Goal: Information Seeking & Learning: Find specific fact

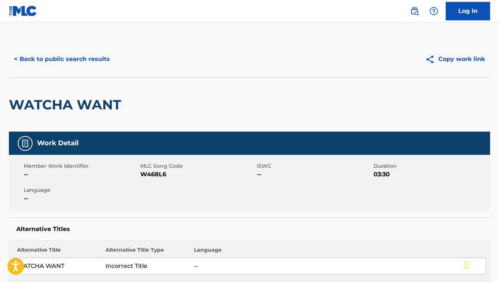
click at [79, 63] on button "< Back to public search results" at bounding box center [62, 59] width 106 height 18
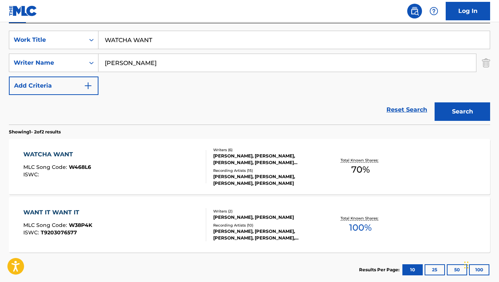
scroll to position [134, 0]
drag, startPoint x: 168, startPoint y: 60, endPoint x: 100, endPoint y: 60, distance: 68.1
click at [100, 60] on input "[PERSON_NAME]" at bounding box center [286, 63] width 377 height 18
paste input "[PERSON_NAME]"
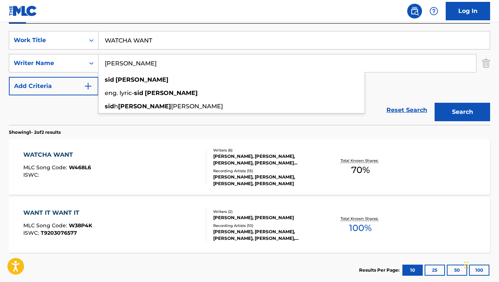
type input "[PERSON_NAME]"
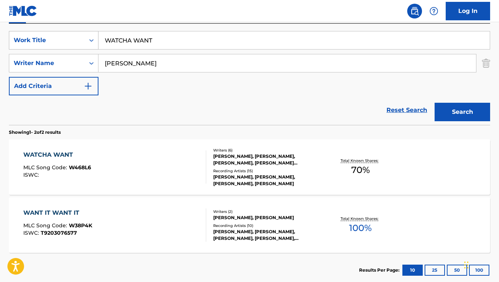
drag, startPoint x: 156, startPoint y: 43, endPoint x: 97, endPoint y: 38, distance: 59.0
click at [97, 38] on div "SearchWithCriteria64e659a6-5731-485f-8743-50594914e6b7 Work Title WATCHA WANT" at bounding box center [249, 40] width 481 height 18
paste input "NUTTIN' FOR CHRISTMAS"
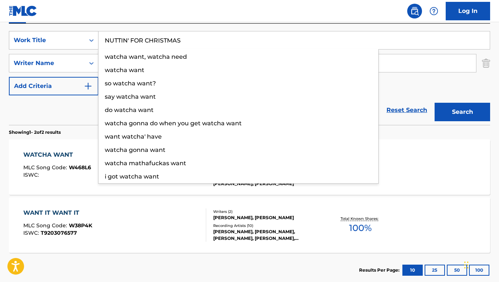
type input "NUTTIN' FOR CHRISTMAS"
click at [434, 103] on button "Search" at bounding box center [461, 112] width 55 height 18
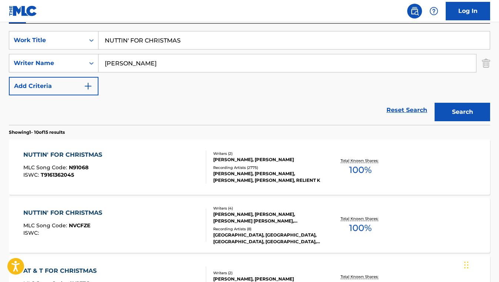
click at [196, 161] on div "NUTTIN' FOR CHRISTMAS MLC Song Code : N91068 ISWC : T9161362045" at bounding box center [114, 167] width 183 height 33
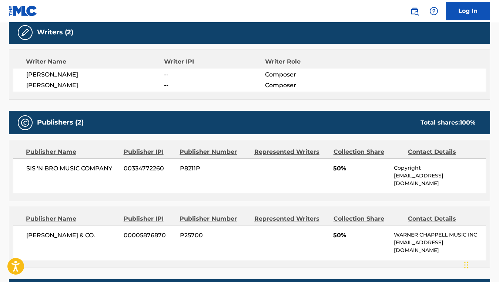
scroll to position [334, 0]
